Goal: Task Accomplishment & Management: Manage account settings

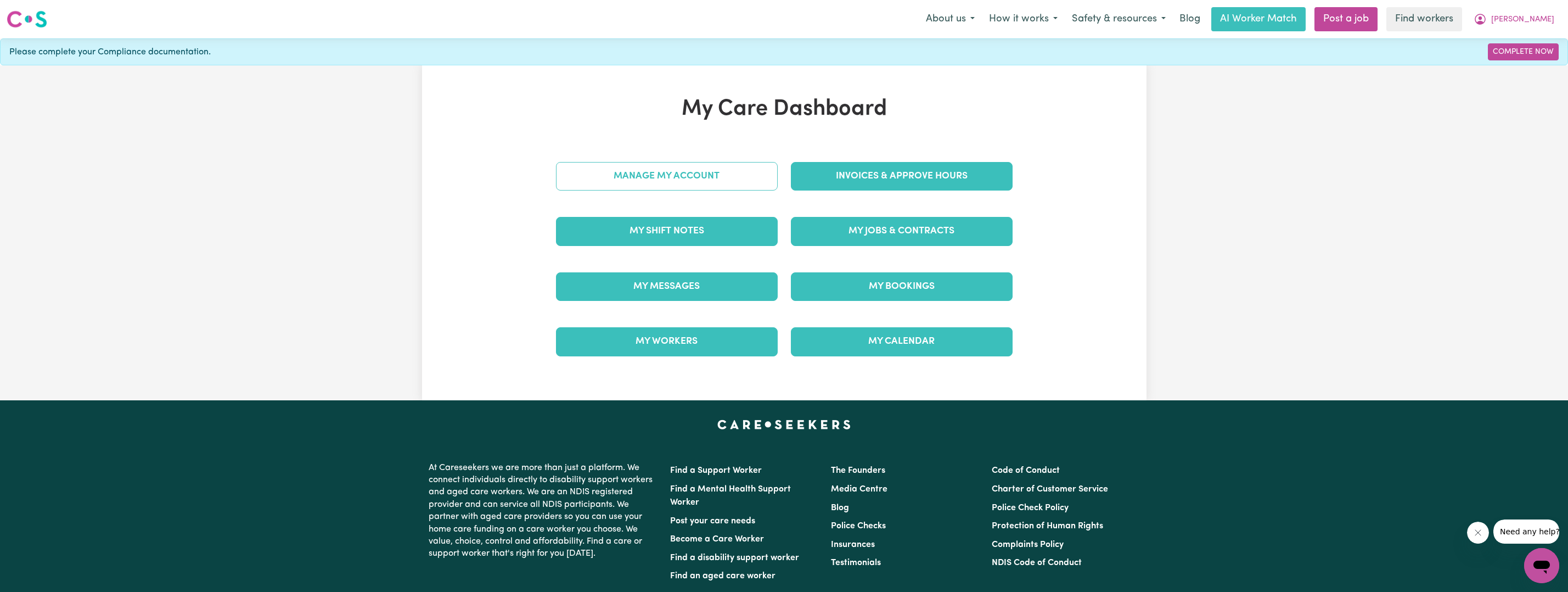
click at [658, 185] on link "Manage My Account" at bounding box center [667, 176] width 222 height 29
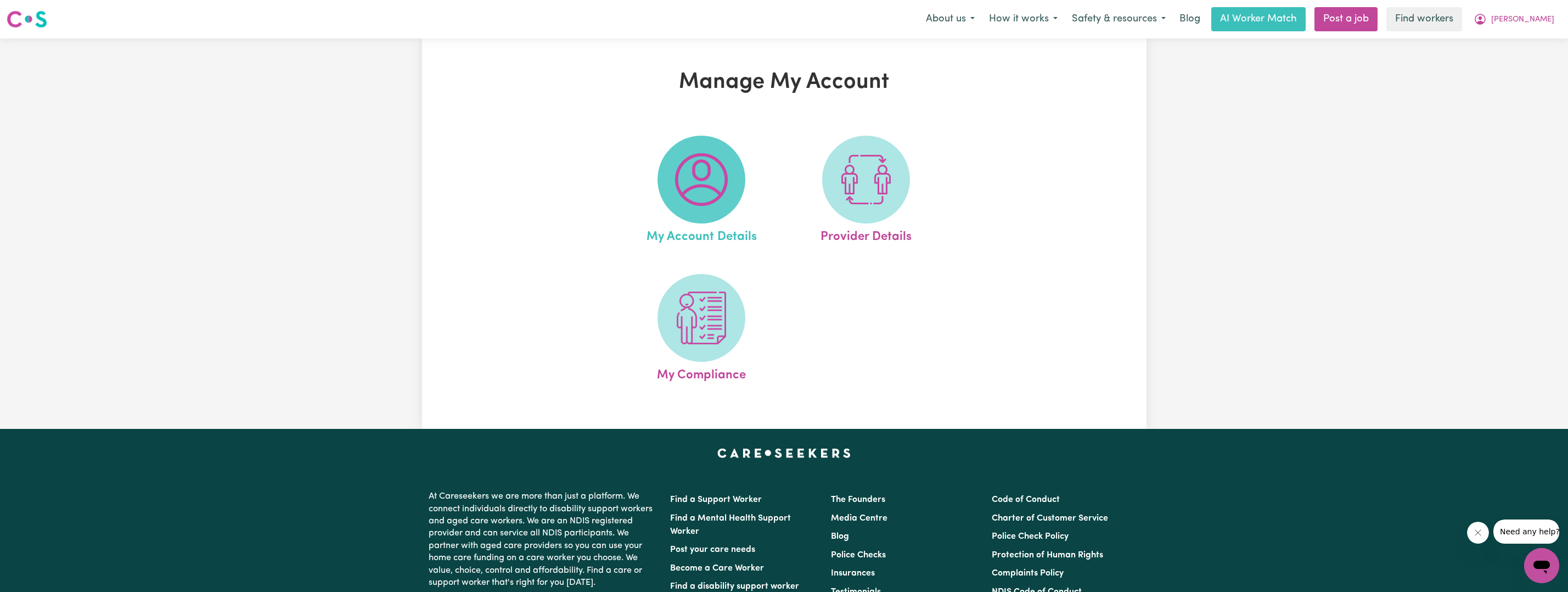
click at [699, 178] on img at bounding box center [701, 179] width 53 height 53
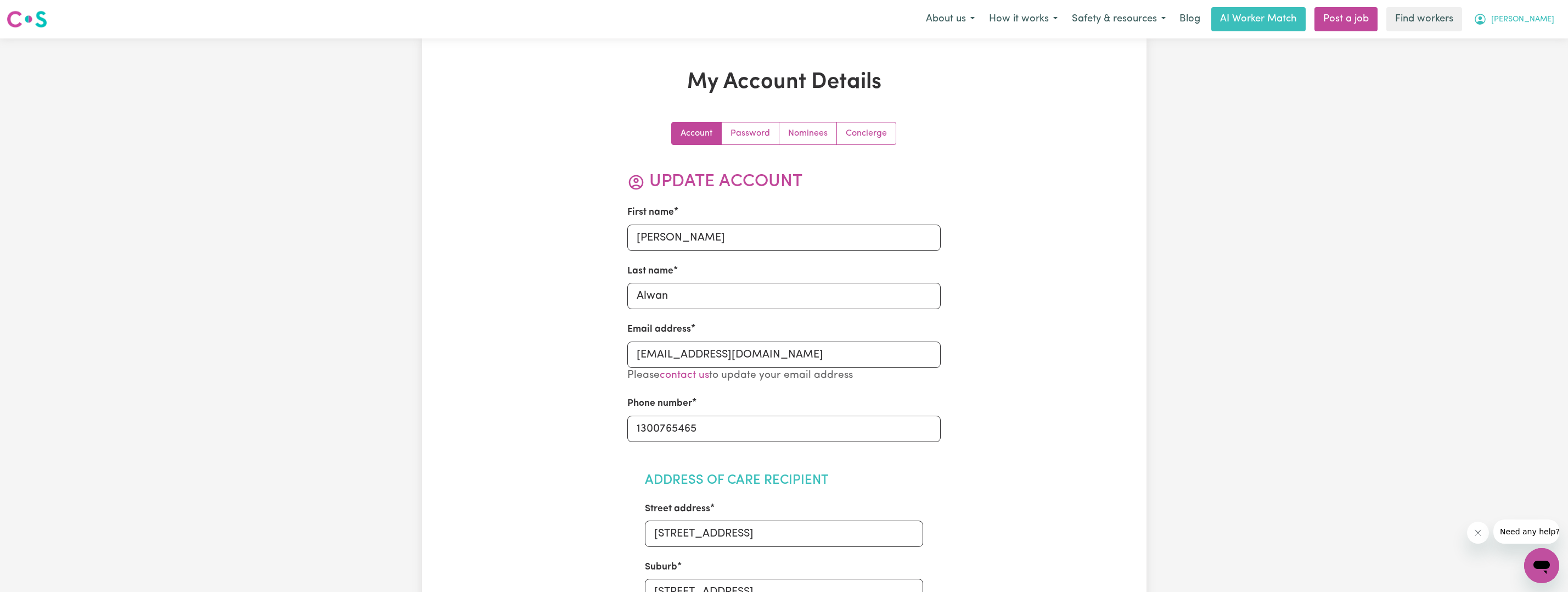
click at [1544, 20] on span "[PERSON_NAME]" at bounding box center [1522, 20] width 63 height 12
click at [1530, 43] on link "My Dashboard" at bounding box center [1518, 42] width 87 height 21
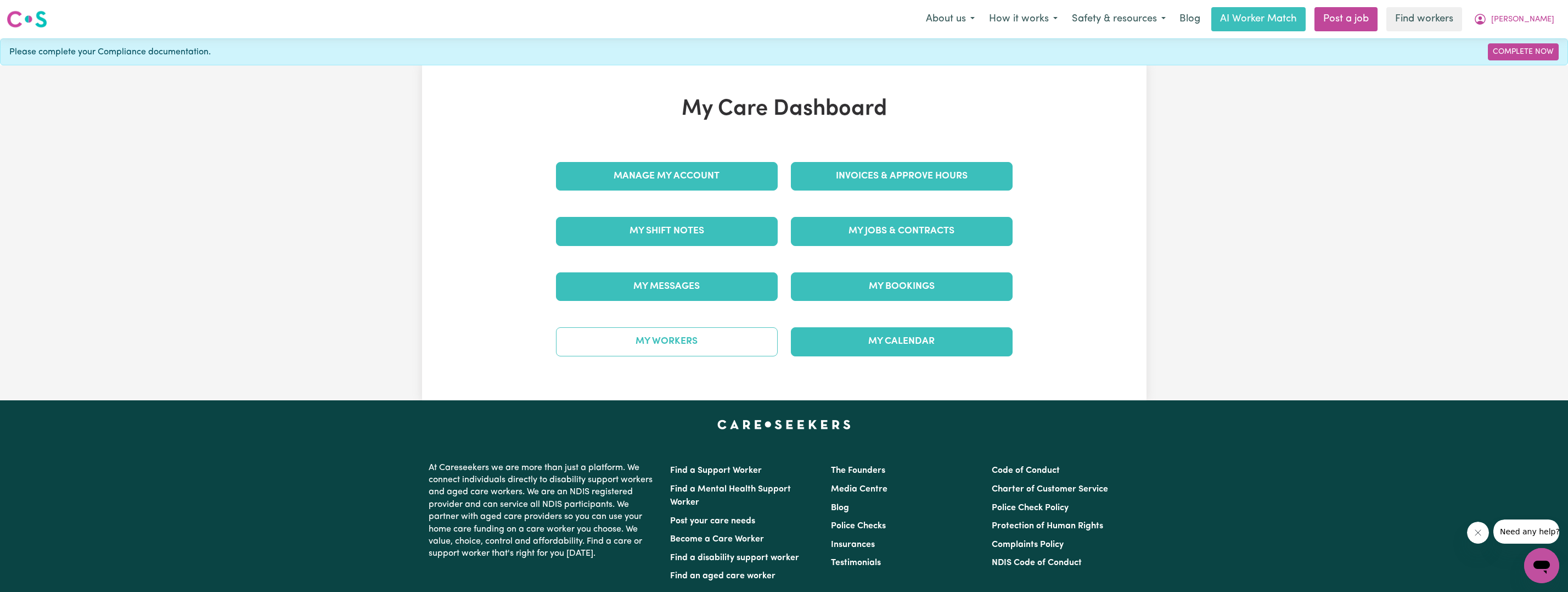
click at [683, 352] on link "My Workers" at bounding box center [667, 342] width 222 height 29
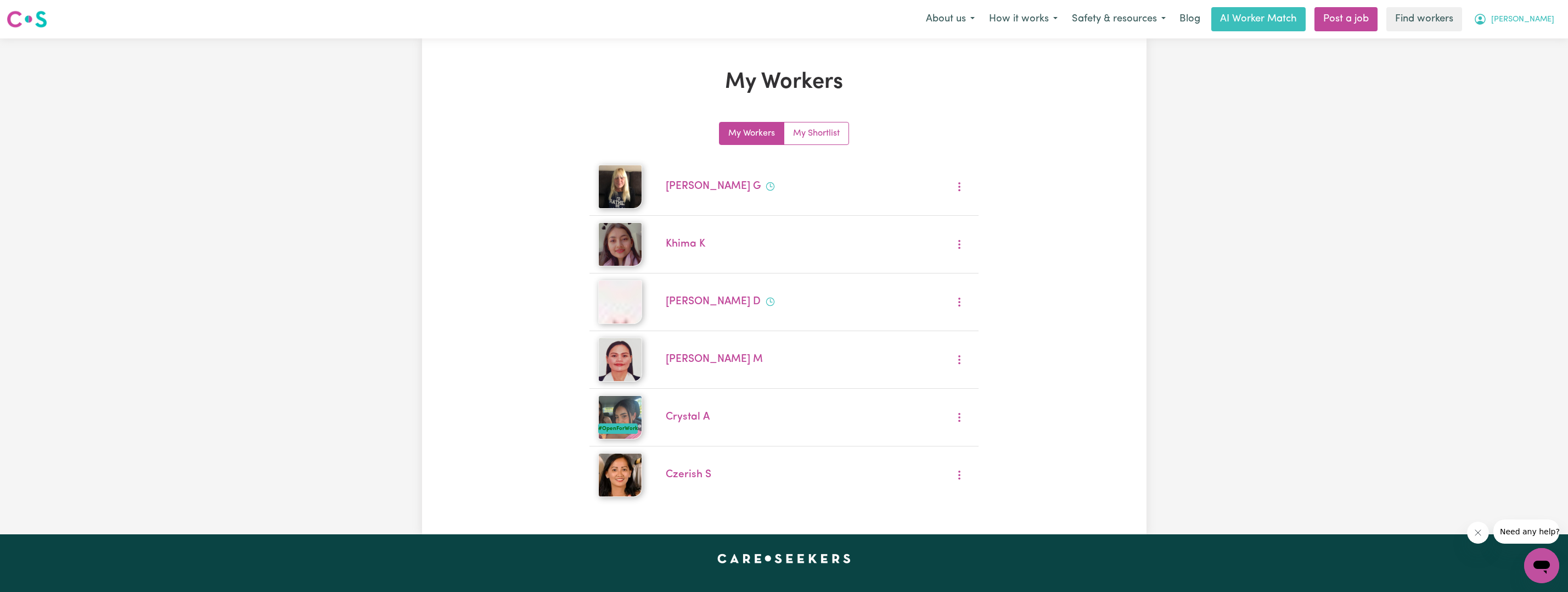
click at [1544, 13] on button "[PERSON_NAME]" at bounding box center [1514, 19] width 95 height 23
click at [1530, 43] on link "My Dashboard" at bounding box center [1518, 42] width 87 height 21
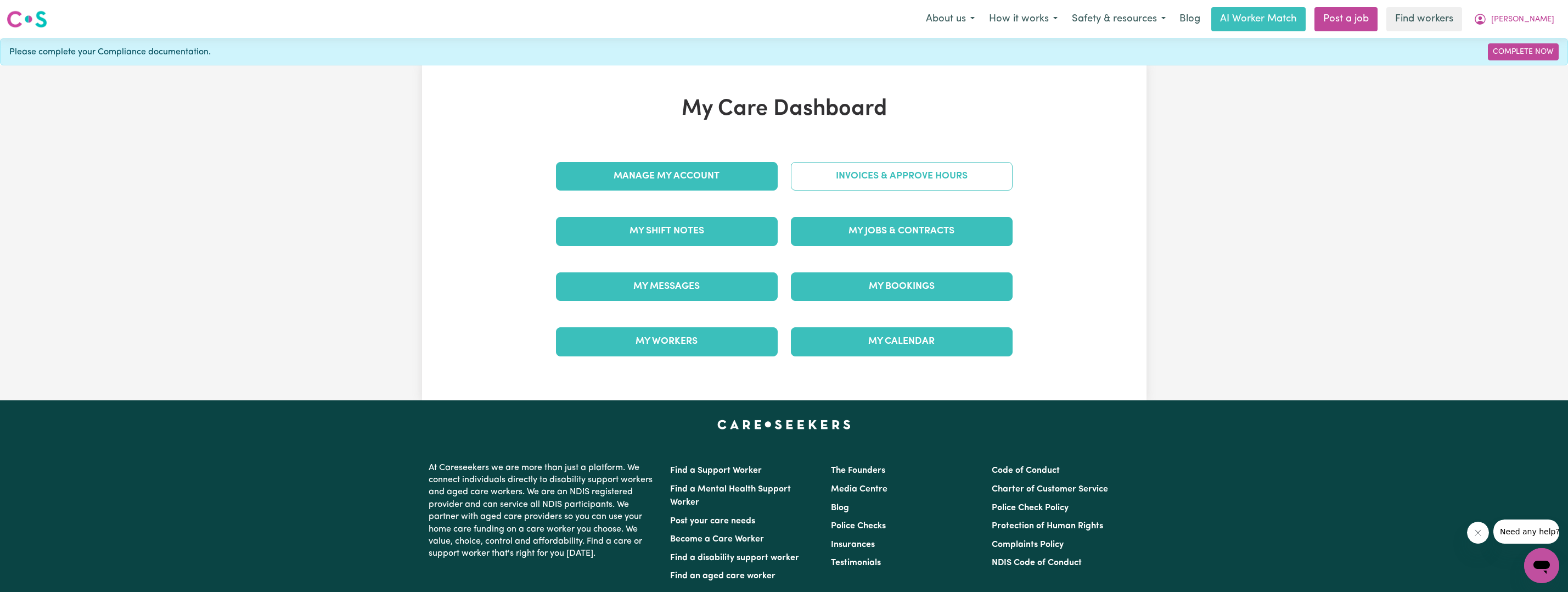
click at [896, 166] on link "Invoices & Approve Hours" at bounding box center [902, 176] width 222 height 29
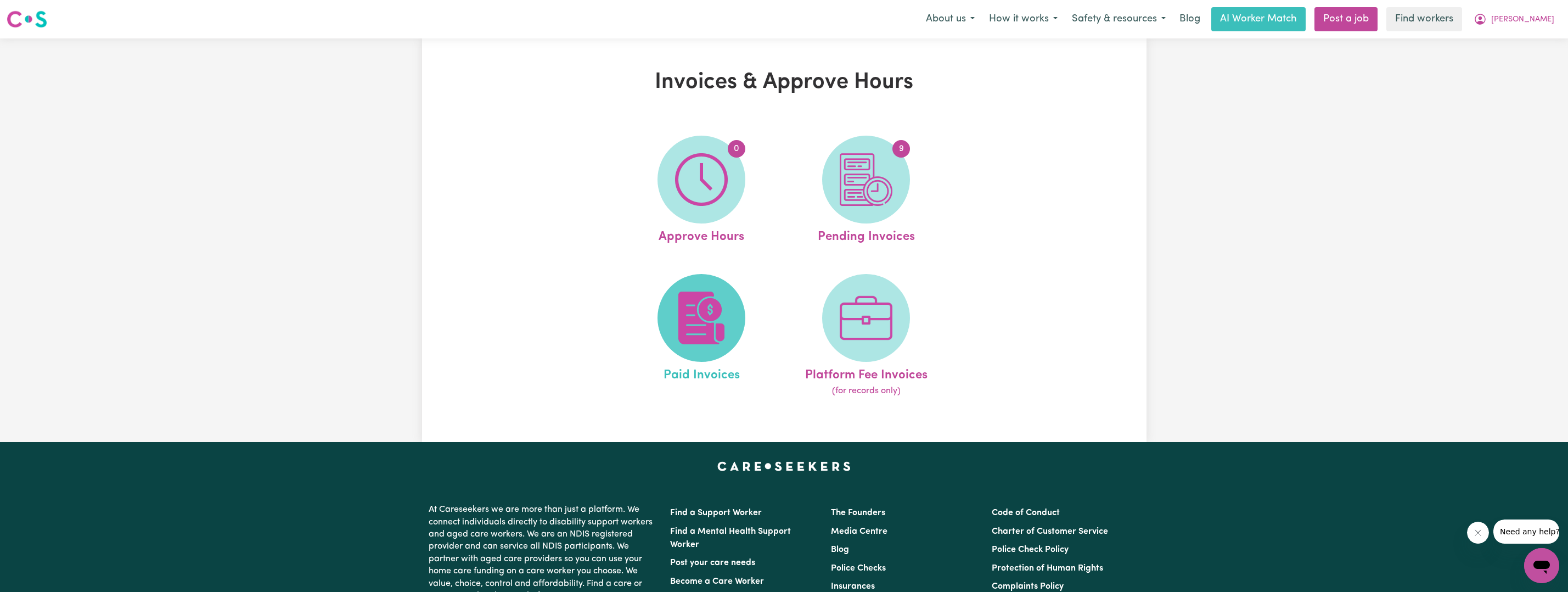
click at [712, 300] on img at bounding box center [701, 317] width 53 height 53
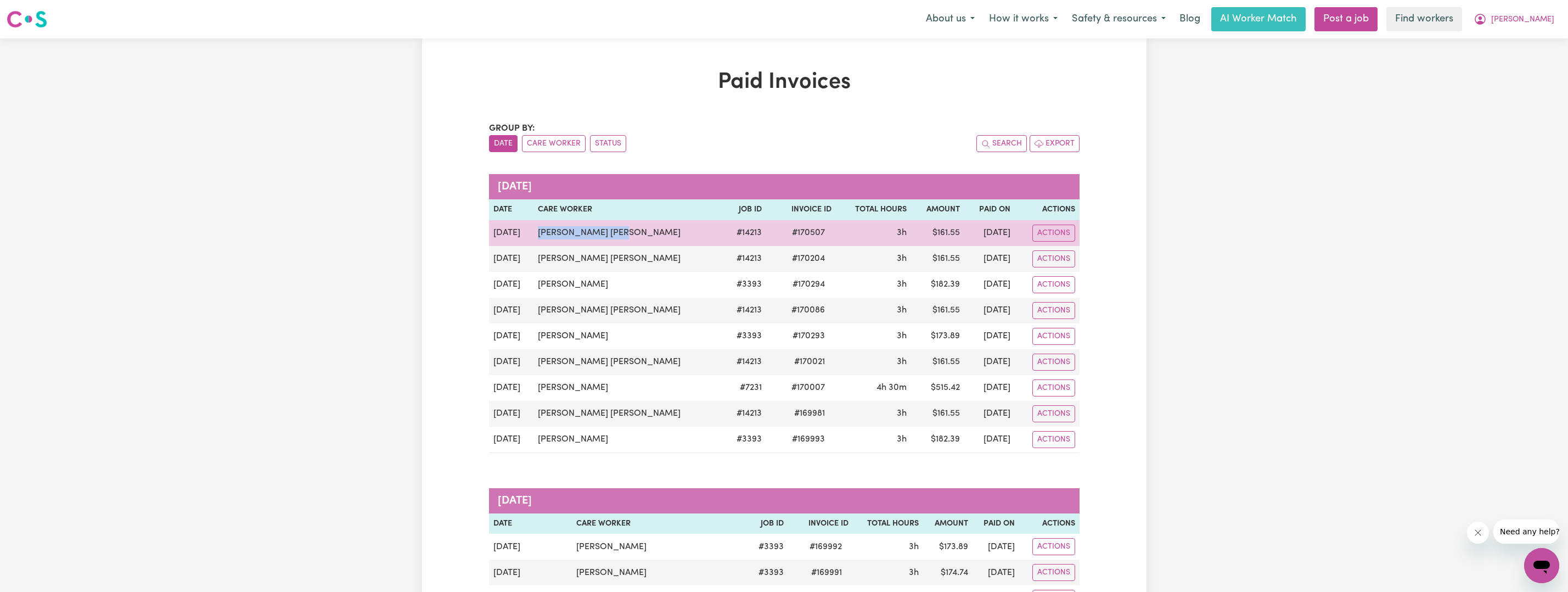
drag, startPoint x: 630, startPoint y: 237, endPoint x: 537, endPoint y: 224, distance: 93.9
click at [537, 224] on td "[PERSON_NAME] [PERSON_NAME]" at bounding box center [628, 233] width 190 height 26
copy td "[PERSON_NAME] [PERSON_NAME]"
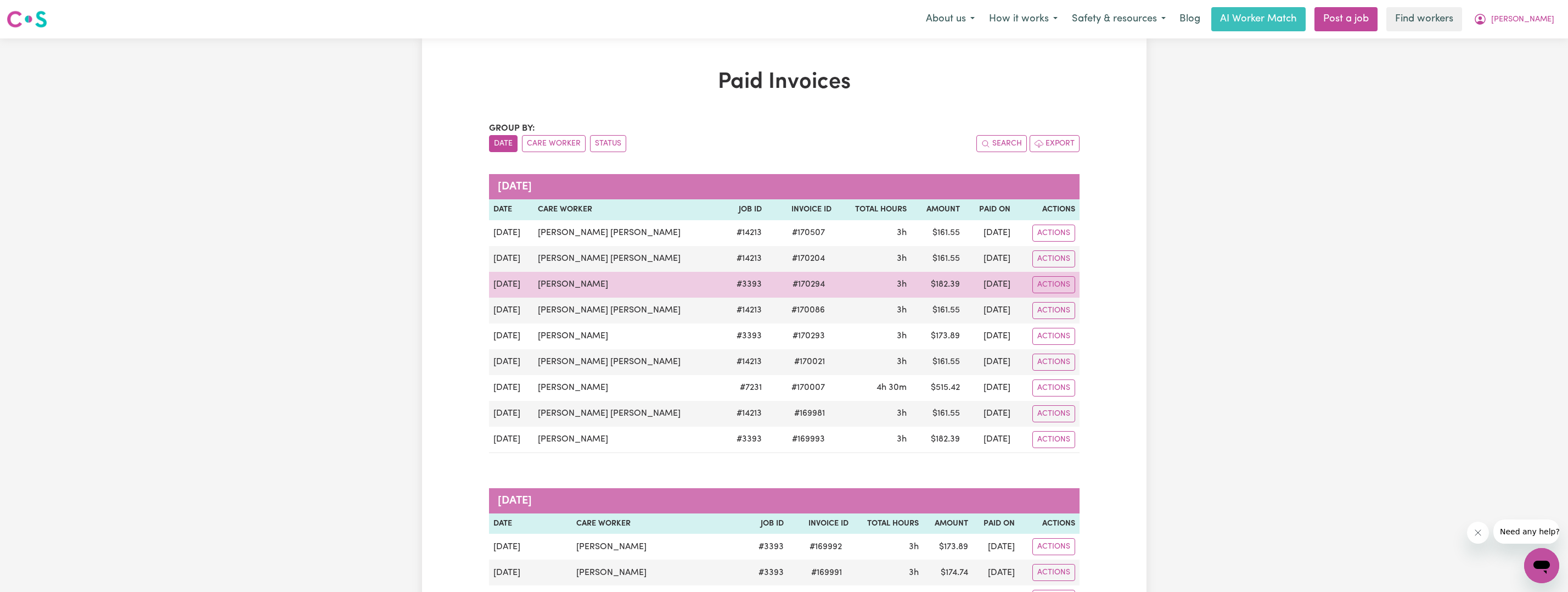
drag, startPoint x: 622, startPoint y: 281, endPoint x: 549, endPoint y: 279, distance: 73.0
drag, startPoint x: 549, startPoint y: 285, endPoint x: 595, endPoint y: 281, distance: 46.2
click at [594, 281] on td "[PERSON_NAME]" at bounding box center [628, 285] width 190 height 26
drag, startPoint x: 611, startPoint y: 281, endPoint x: 541, endPoint y: 286, distance: 70.2
click at [541, 286] on td "[PERSON_NAME]" at bounding box center [628, 285] width 190 height 26
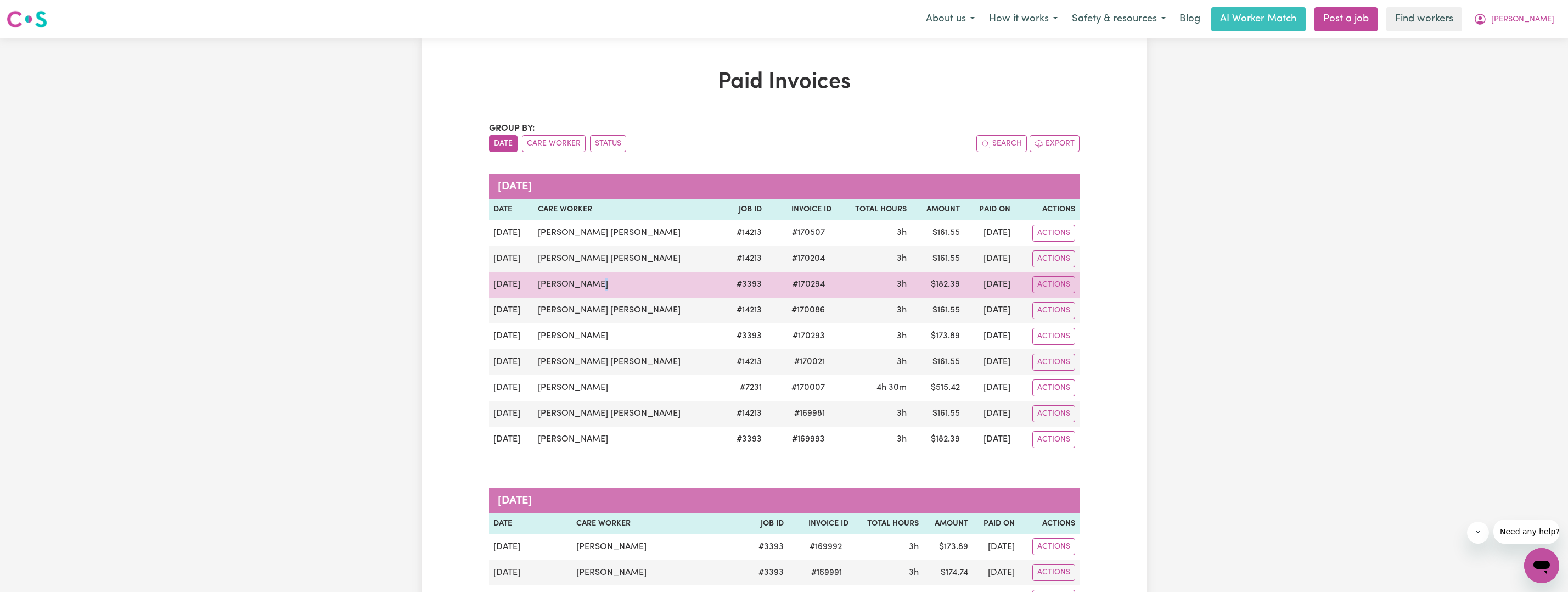
copy td "[PERSON_NAME]"
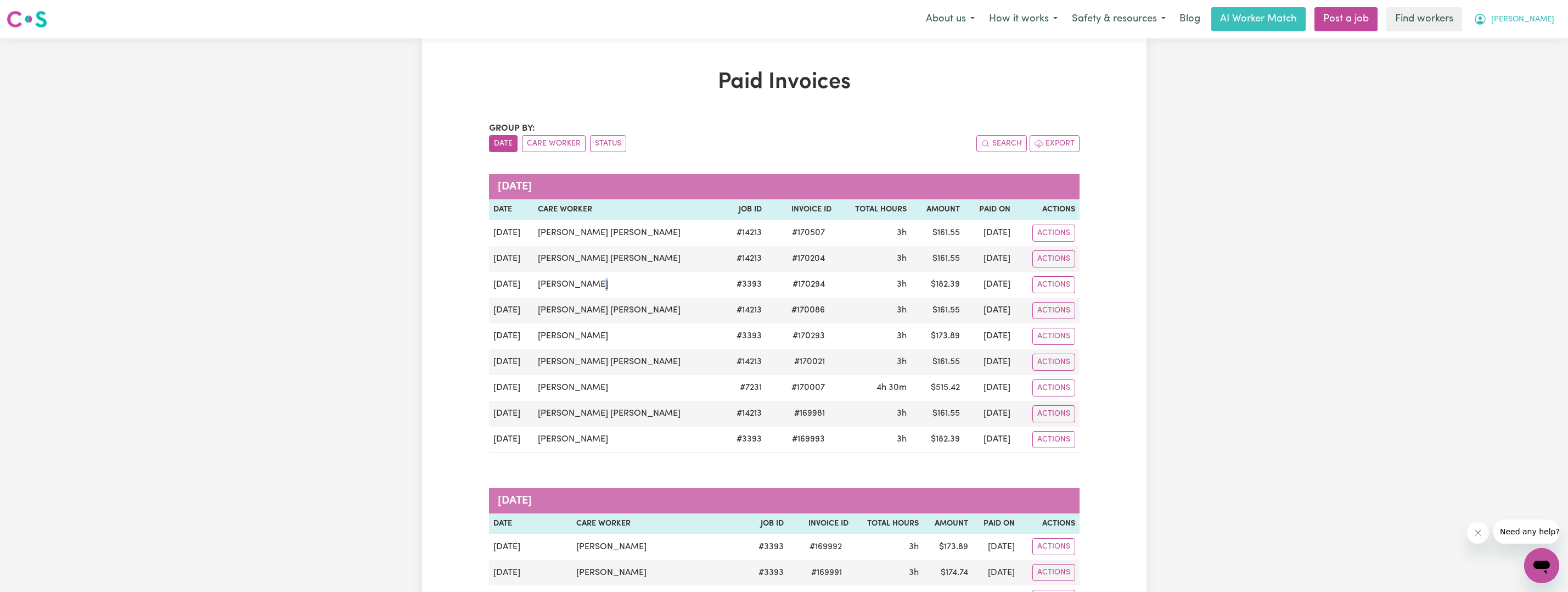
click at [1548, 18] on span "[PERSON_NAME]" at bounding box center [1522, 20] width 63 height 12
click at [1533, 40] on link "My Dashboard" at bounding box center [1518, 42] width 87 height 21
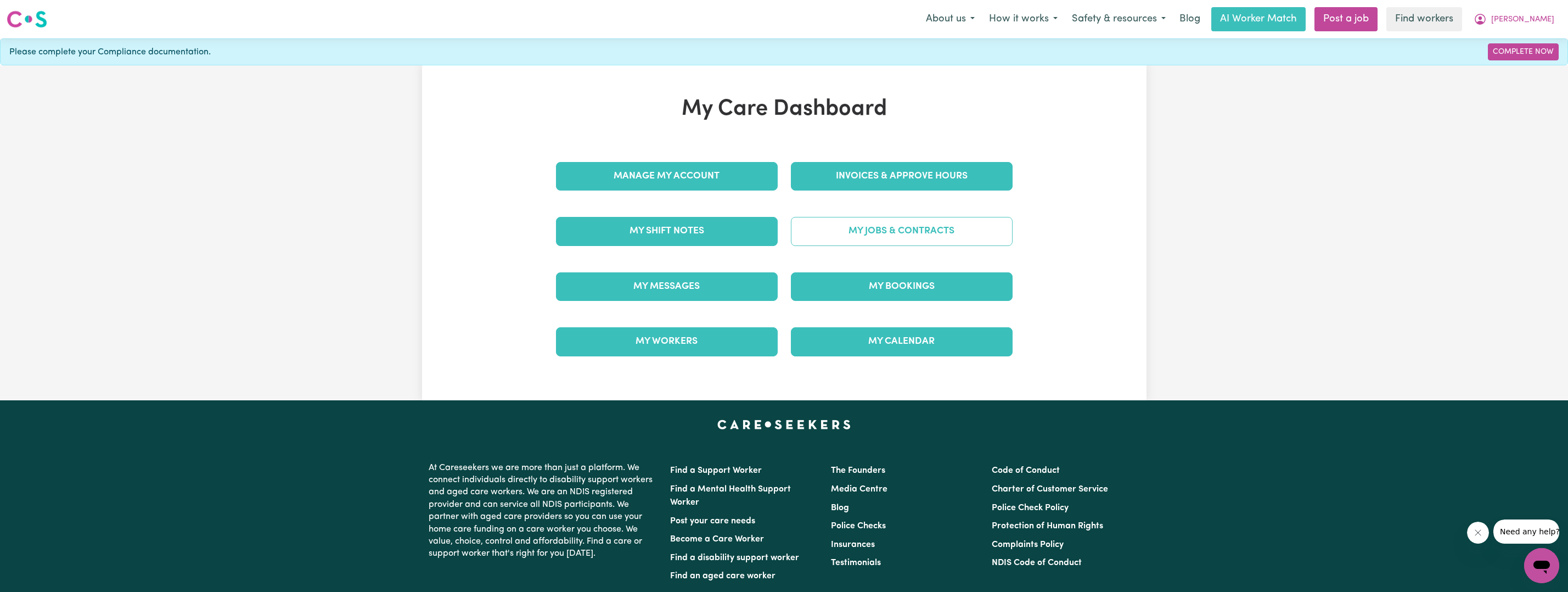
click at [891, 227] on link "My Jobs & Contracts" at bounding box center [902, 231] width 222 height 29
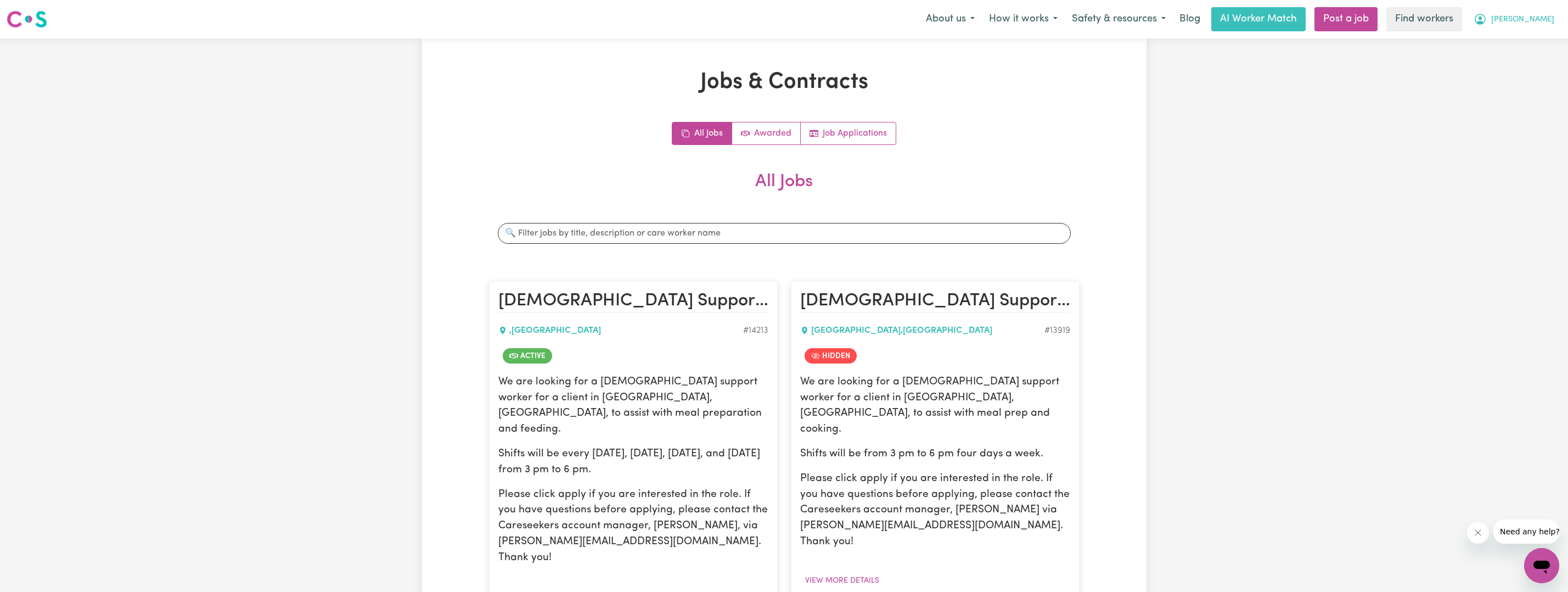
click at [1551, 26] on button "[PERSON_NAME]" at bounding box center [1514, 19] width 95 height 23
click at [1513, 67] on link "Logout" at bounding box center [1518, 63] width 87 height 21
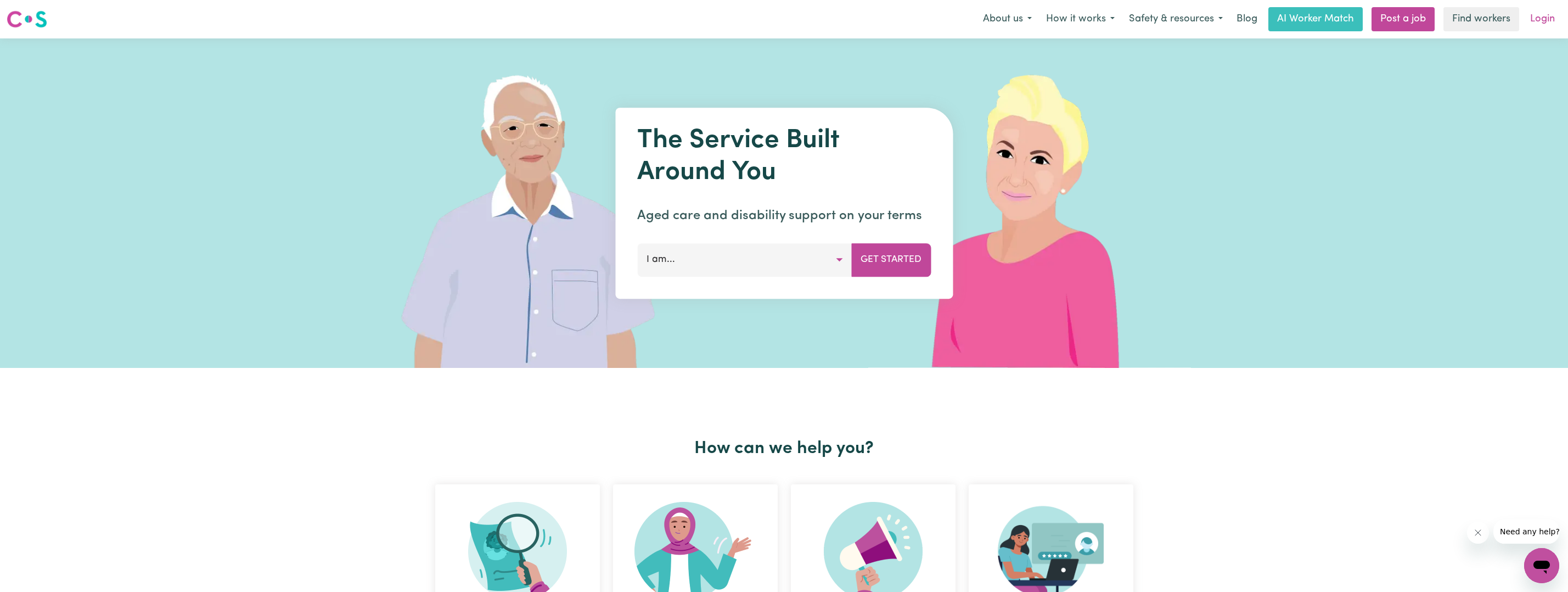
click at [1538, 20] on link "Login" at bounding box center [1543, 19] width 38 height 24
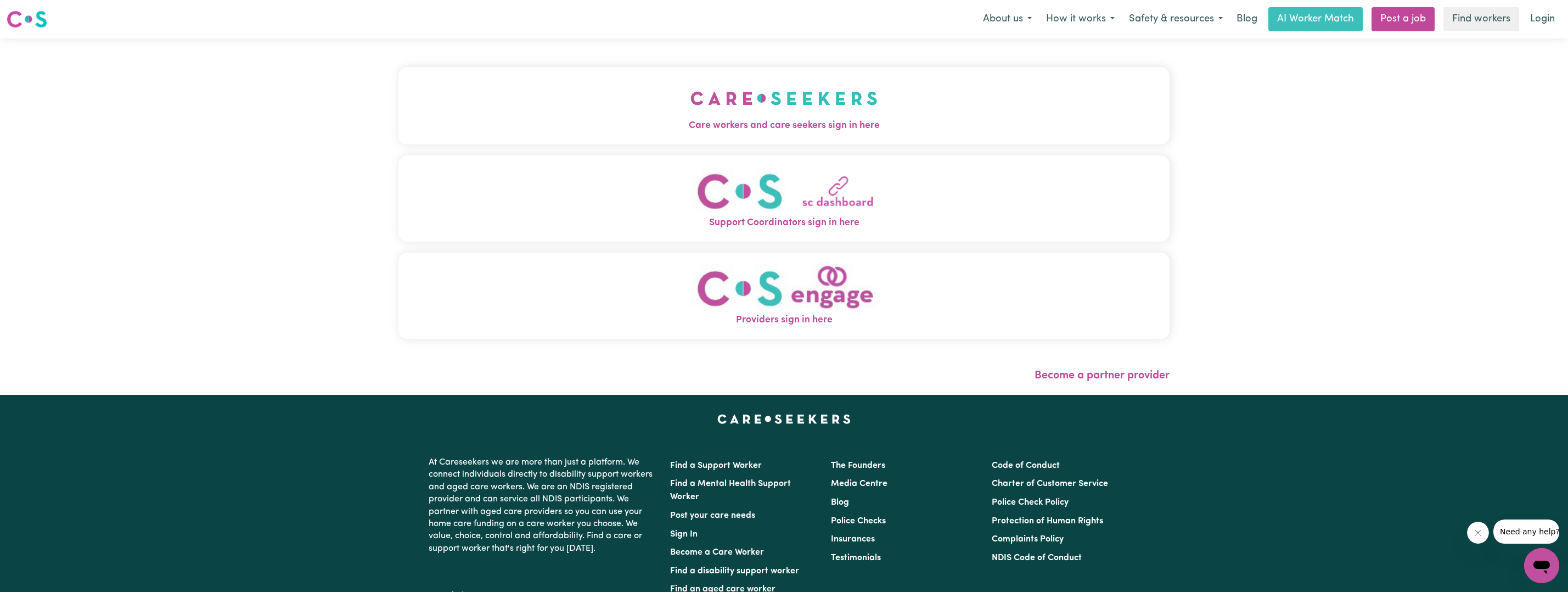
click at [625, 107] on button "Care workers and care seekers sign in here" at bounding box center [784, 105] width 771 height 77
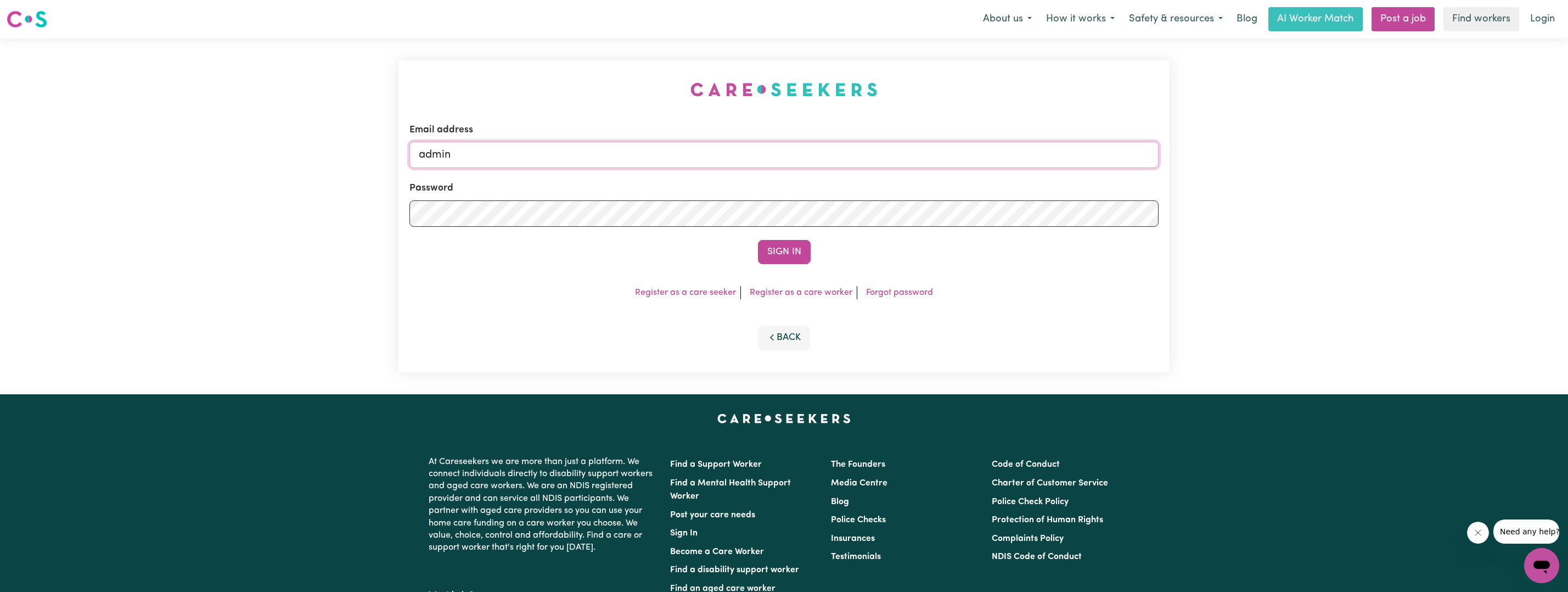
click at [704, 147] on input "admin" at bounding box center [784, 154] width 749 height 26
type input "a"
type input "superuser~"
